Goal: Task Accomplishment & Management: Complete application form

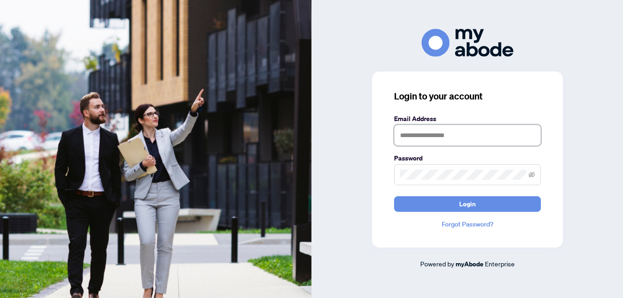
click at [446, 140] on input "text" at bounding box center [467, 135] width 147 height 21
type input "**********"
click at [394, 196] on button "Login" at bounding box center [467, 204] width 147 height 16
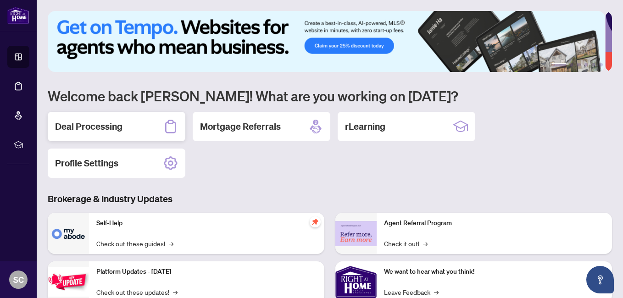
click at [114, 121] on h2 "Deal Processing" at bounding box center [88, 126] width 67 height 13
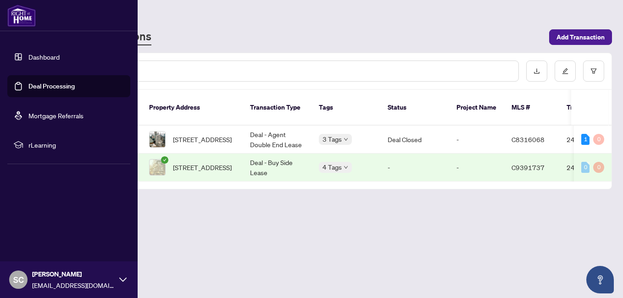
click at [42, 56] on link "Dashboard" at bounding box center [43, 57] width 31 height 8
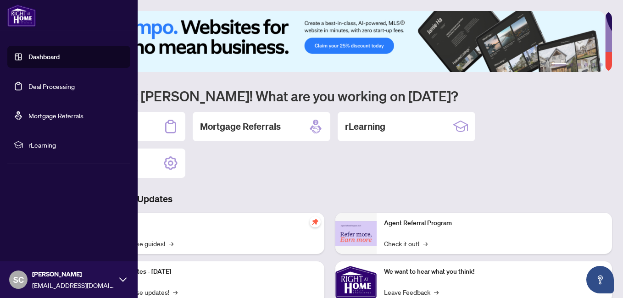
click at [57, 85] on link "Deal Processing" at bounding box center [51, 86] width 46 height 8
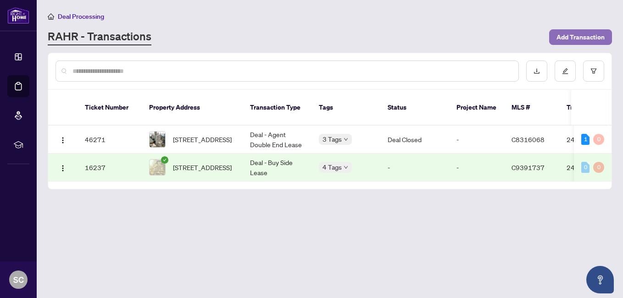
click at [569, 39] on span "Add Transaction" at bounding box center [580, 37] width 48 height 15
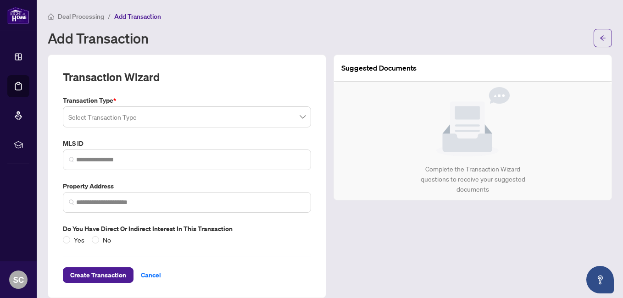
click at [154, 116] on input "search" at bounding box center [182, 118] width 229 height 20
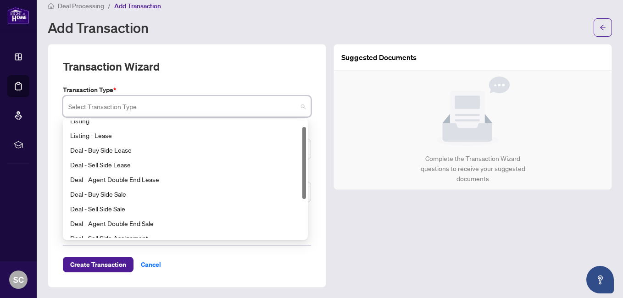
scroll to position [7, 0]
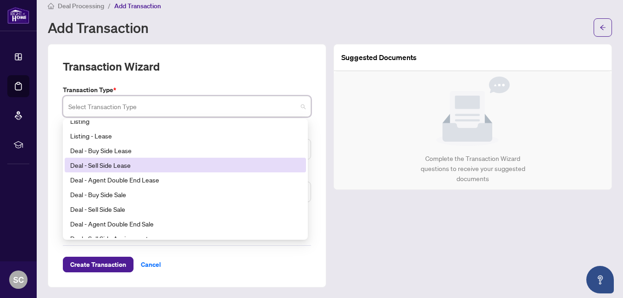
click at [118, 166] on div "Deal - Sell Side Lease" at bounding box center [185, 165] width 230 height 10
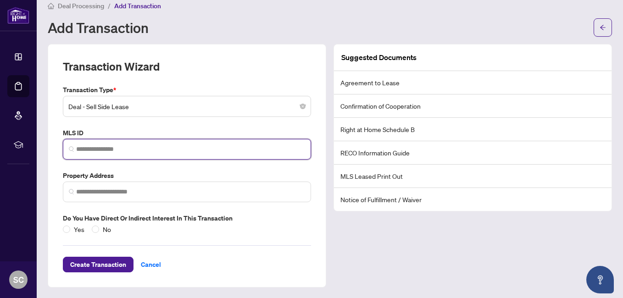
click at [120, 149] on input "search" at bounding box center [190, 149] width 229 height 10
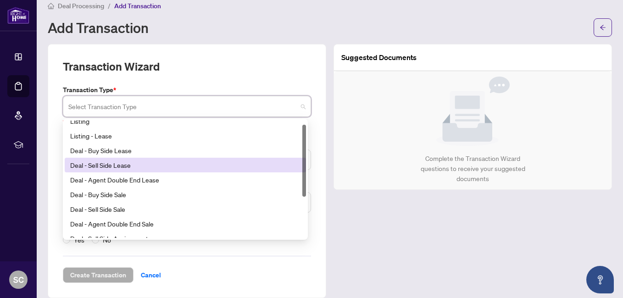
click at [301, 104] on span at bounding box center [186, 106] width 237 height 17
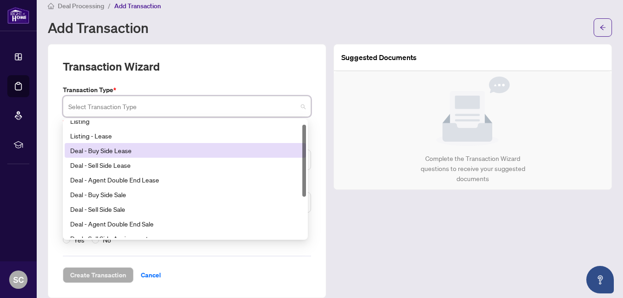
scroll to position [0, 0]
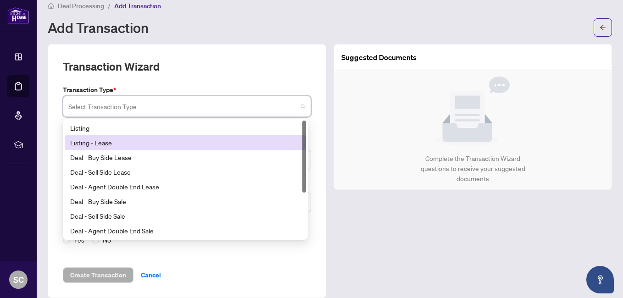
click at [112, 146] on div "Listing - Lease" at bounding box center [185, 143] width 230 height 10
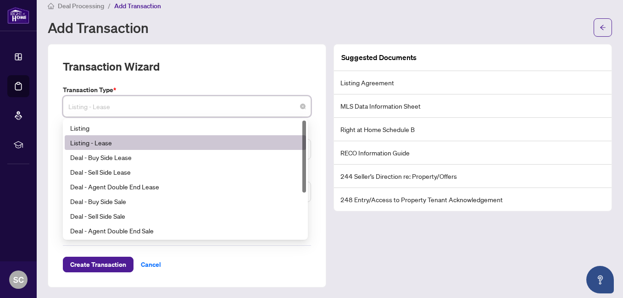
click at [188, 105] on span "Listing - Lease" at bounding box center [186, 106] width 237 height 17
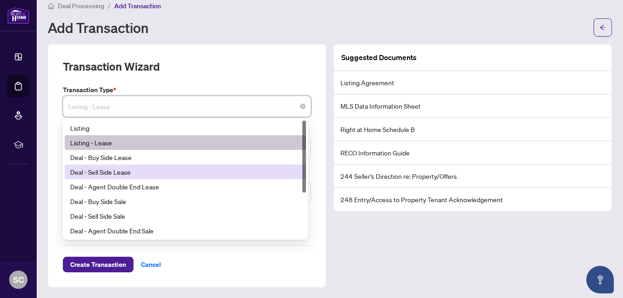
click at [153, 170] on div "Deal - Sell Side Lease" at bounding box center [185, 172] width 230 height 10
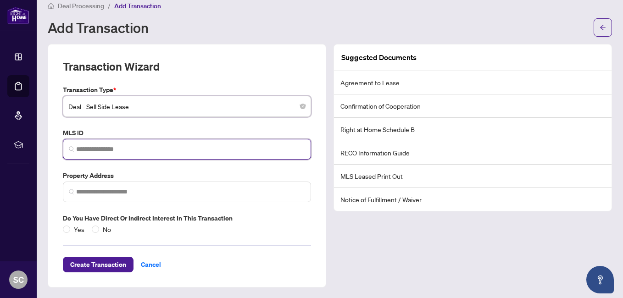
click at [132, 146] on input "search" at bounding box center [190, 149] width 229 height 10
